Goal: Navigation & Orientation: Find specific page/section

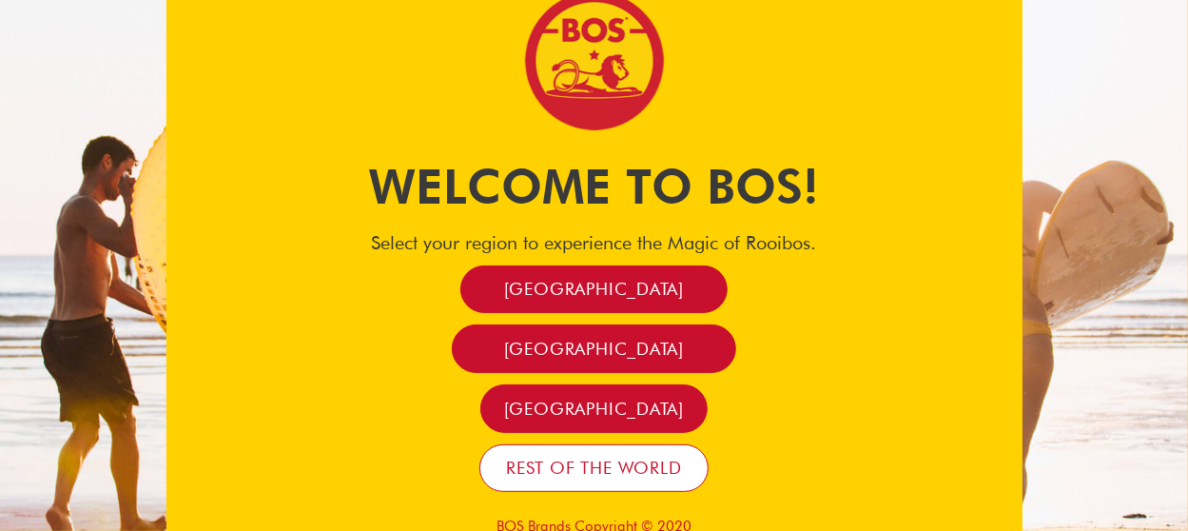
click at [567, 476] on span "Rest of the world" at bounding box center [594, 467] width 176 height 22
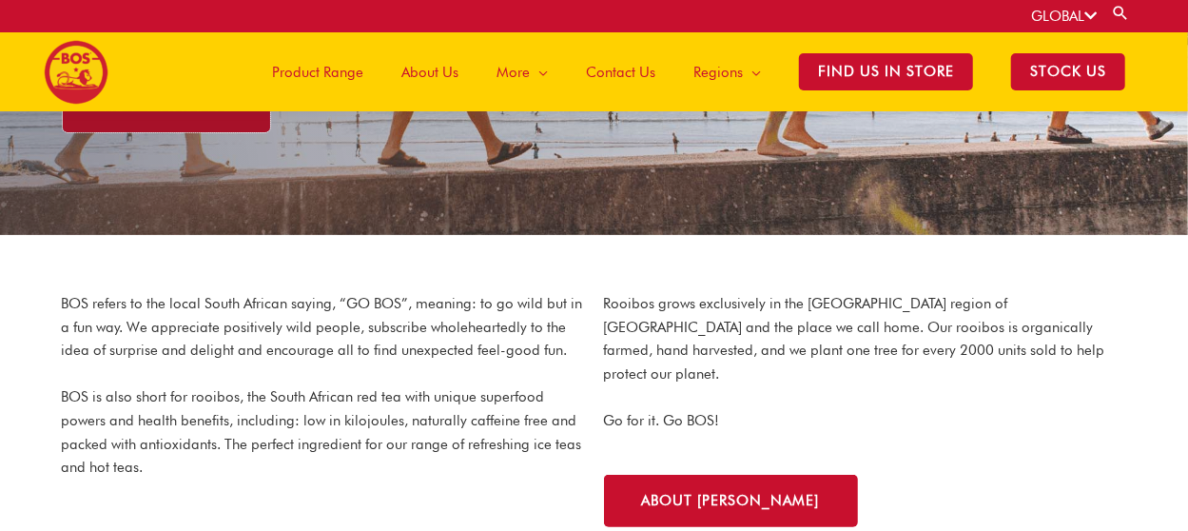
scroll to position [83, 0]
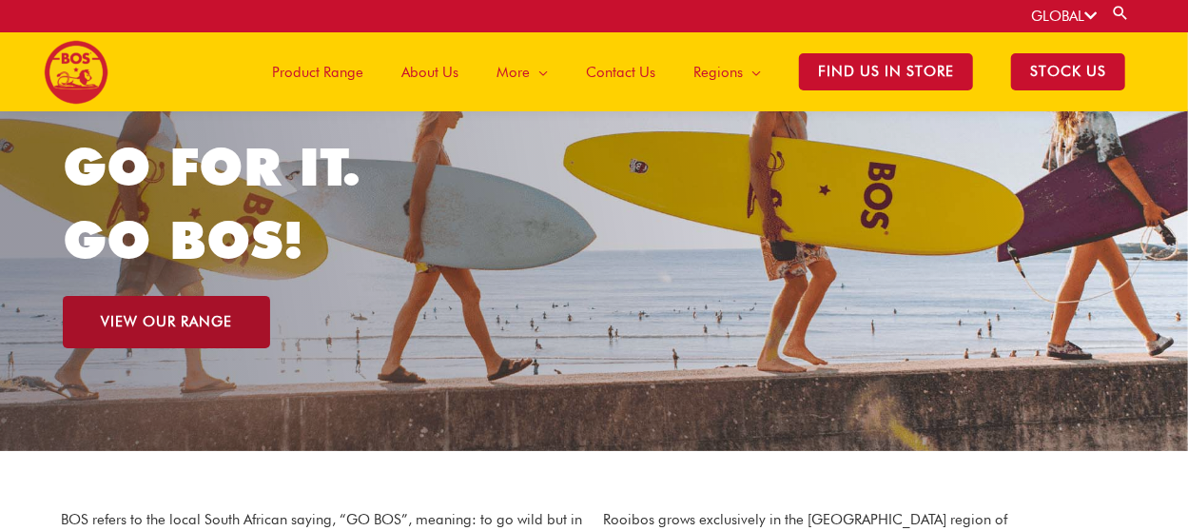
click at [141, 328] on span "VIEW OUR RANGE" at bounding box center [166, 322] width 131 height 14
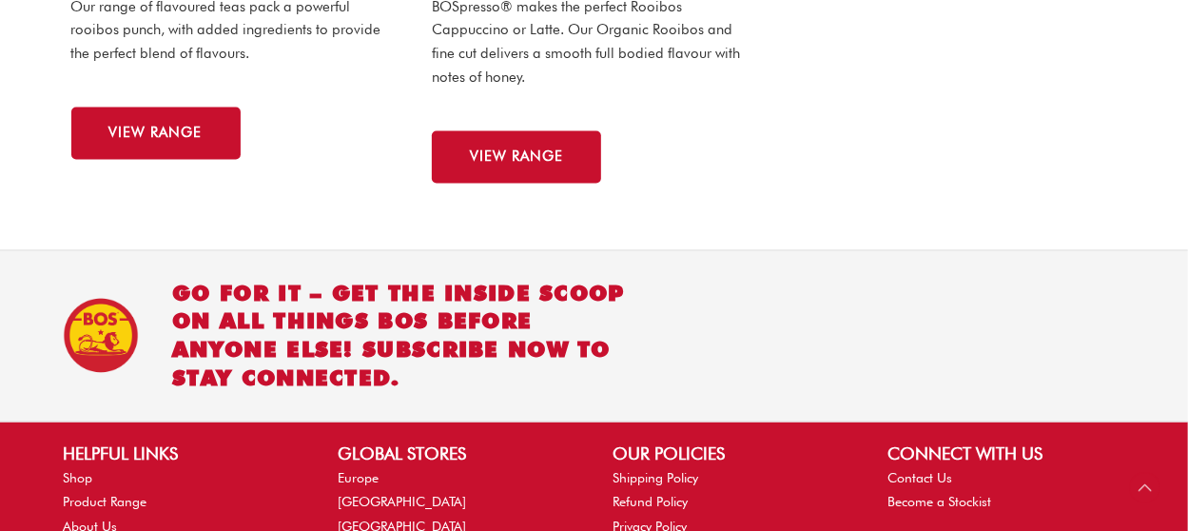
scroll to position [1426, 0]
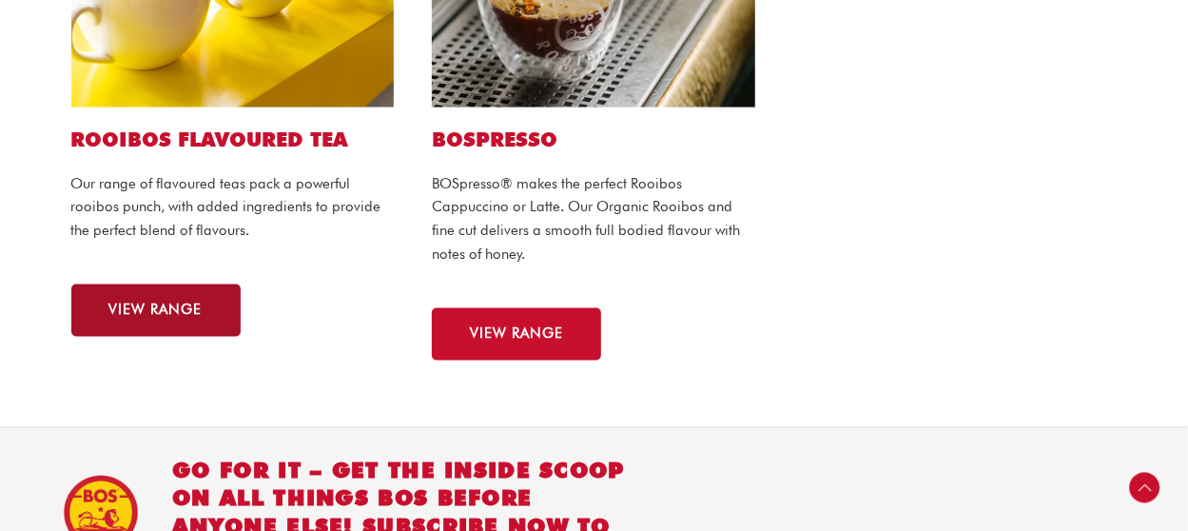
click at [124, 317] on span "VIEW RANGE" at bounding box center [155, 310] width 93 height 14
click at [145, 299] on link "VIEW RANGE" at bounding box center [155, 310] width 169 height 52
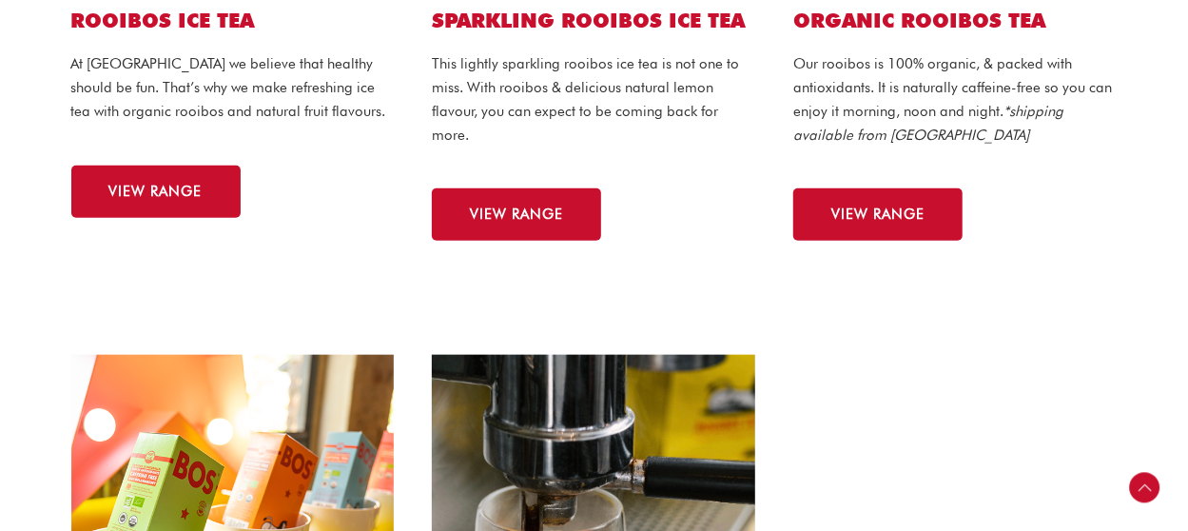
scroll to position [1236, 0]
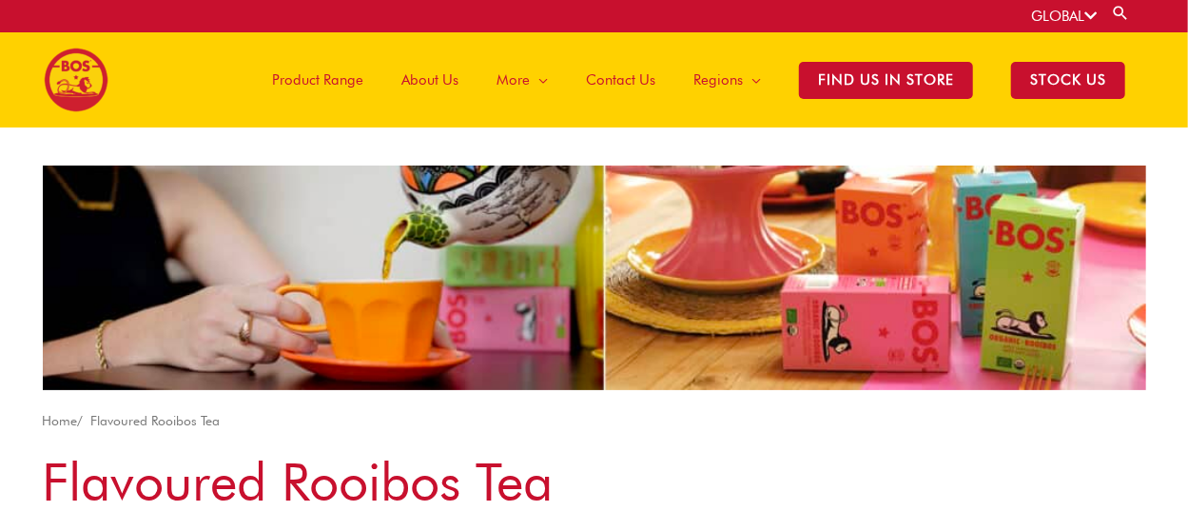
click at [353, 78] on span "Product Range" at bounding box center [317, 79] width 91 height 57
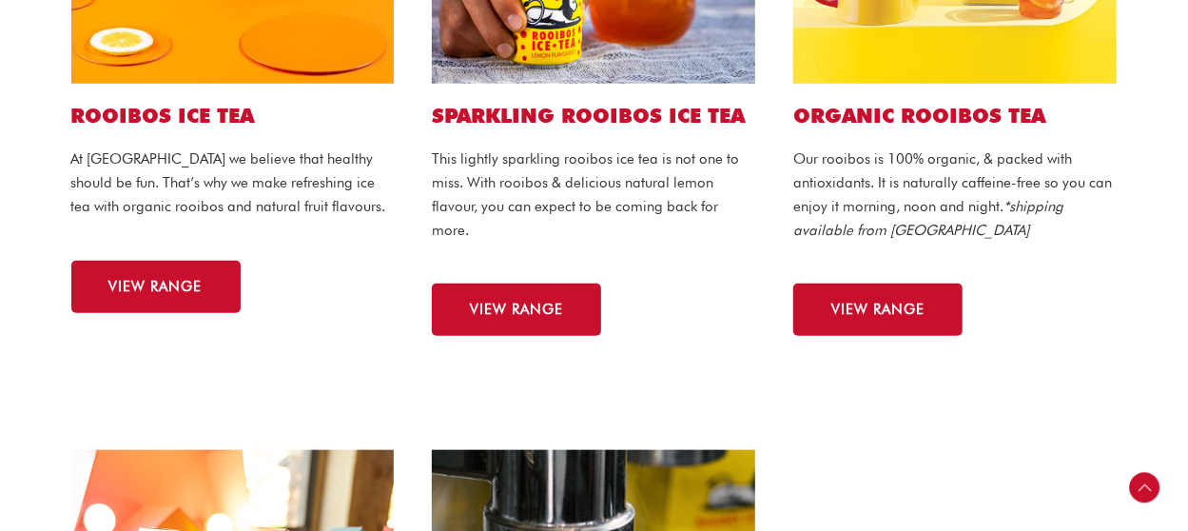
scroll to position [856, 0]
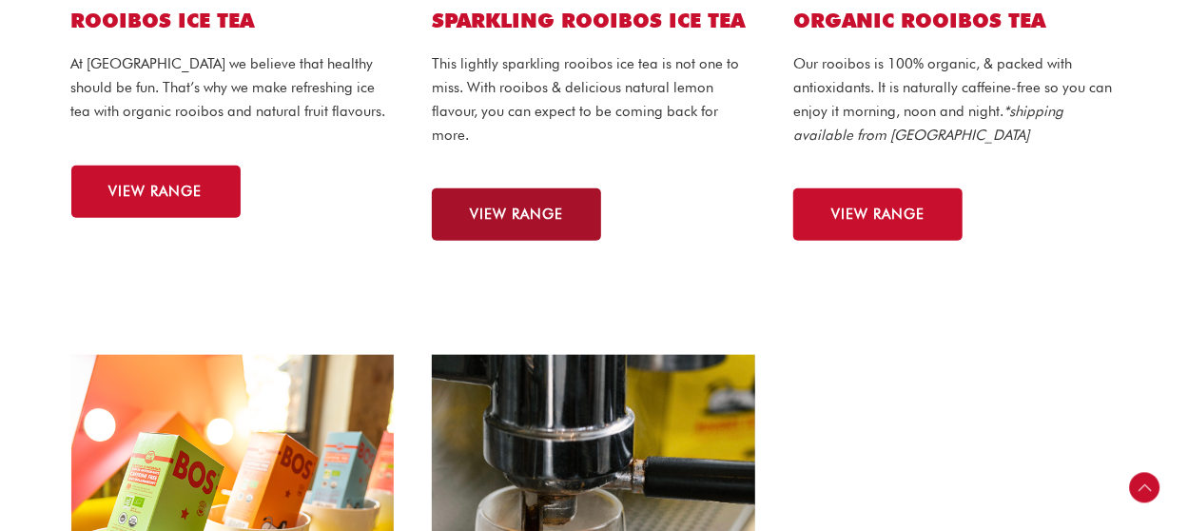
click at [520, 210] on span "VIEW RANGE" at bounding box center [516, 214] width 93 height 14
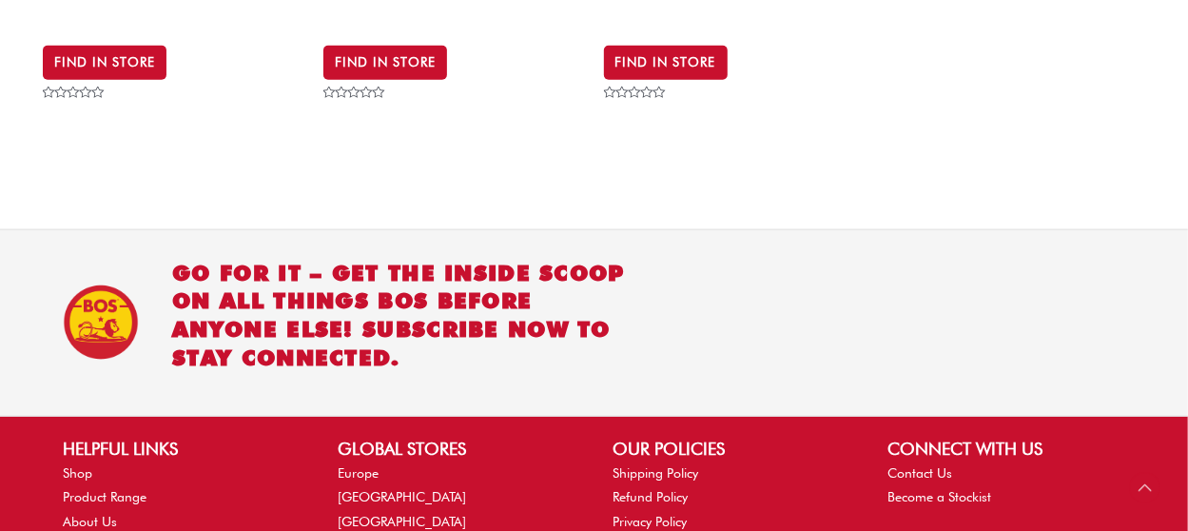
scroll to position [1230, 0]
